Goal: Transaction & Acquisition: Purchase product/service

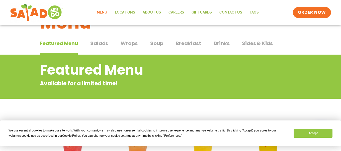
scroll to position [26, 0]
click at [97, 44] on span "Salads" at bounding box center [99, 44] width 18 height 8
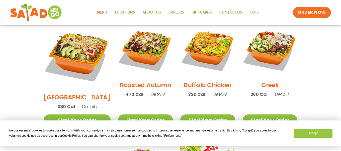
scroll to position [241, 0]
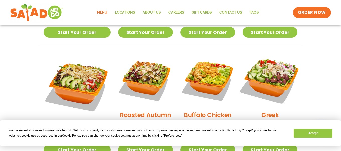
click at [278, 75] on img at bounding box center [270, 80] width 64 height 64
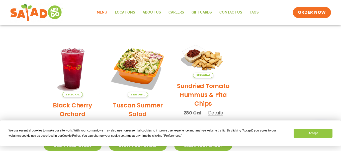
scroll to position [259, 0]
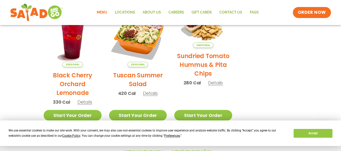
click at [284, 74] on ul "Seasonal Blackberry [PERSON_NAME] Lemonade 360 Cal Details Start Your Order Sea…" at bounding box center [171, 5] width 262 height 245
click at [147, 94] on span "Details" at bounding box center [150, 93] width 15 height 6
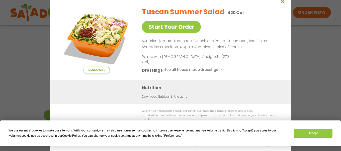
click at [148, 95] on link "Download Nutrition & Allergens" at bounding box center [164, 96] width 45 height 5
click at [189, 71] on button "See all house made dressings" at bounding box center [194, 70] width 61 height 6
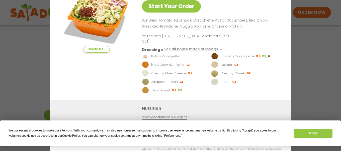
drag, startPoint x: 276, startPoint y: 64, endPoint x: 273, endPoint y: 64, distance: 2.8
click at [273, 64] on li "[PERSON_NAME]" at bounding box center [245, 64] width 68 height 7
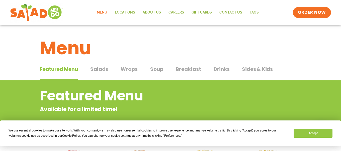
click at [100, 69] on span "Salads" at bounding box center [99, 70] width 18 height 8
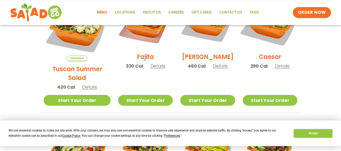
scroll to position [181, 0]
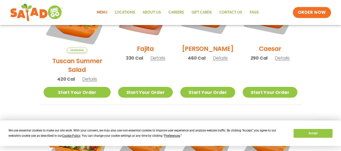
drag, startPoint x: 166, startPoint y: 92, endPoint x: 115, endPoint y: 90, distance: 51.5
click at [77, 87] on link "Start Your Order" at bounding box center [77, 92] width 67 height 11
